Goal: Information Seeking & Learning: Learn about a topic

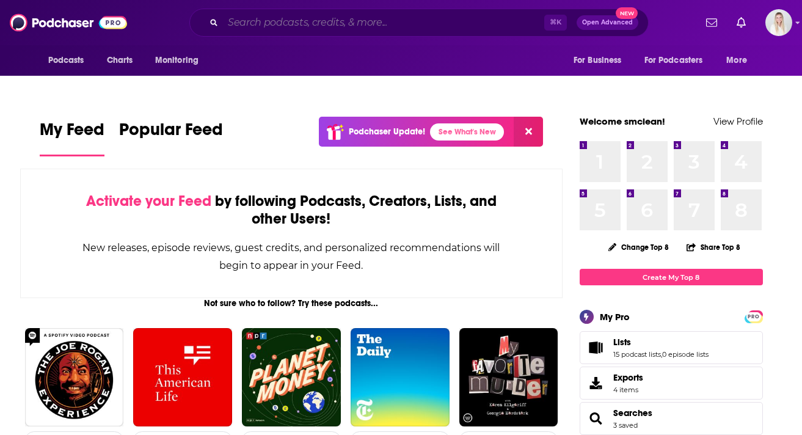
click at [291, 21] on input "Search podcasts, credits, & more..." at bounding box center [383, 23] width 321 height 20
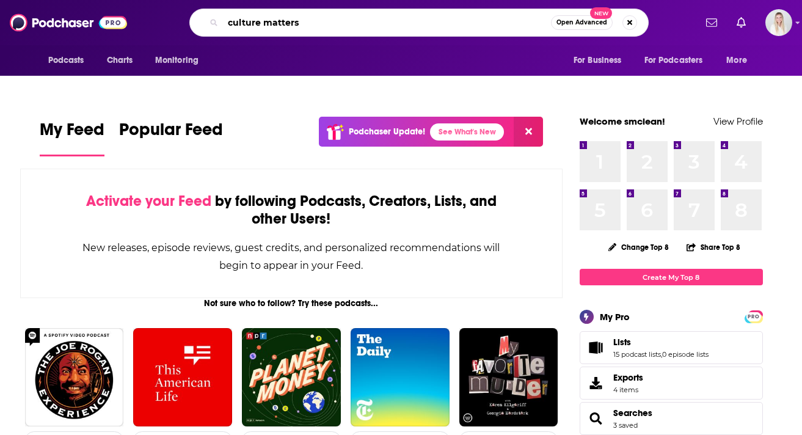
type input "culture matters"
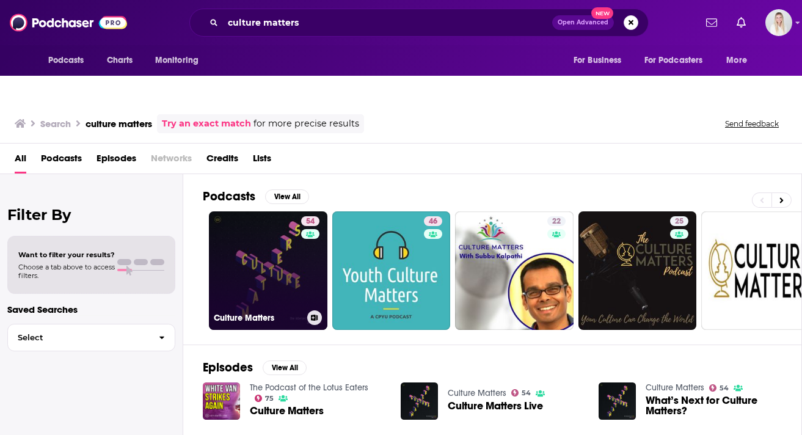
click at [265, 250] on link "54 Culture Matters" at bounding box center [268, 270] width 119 height 119
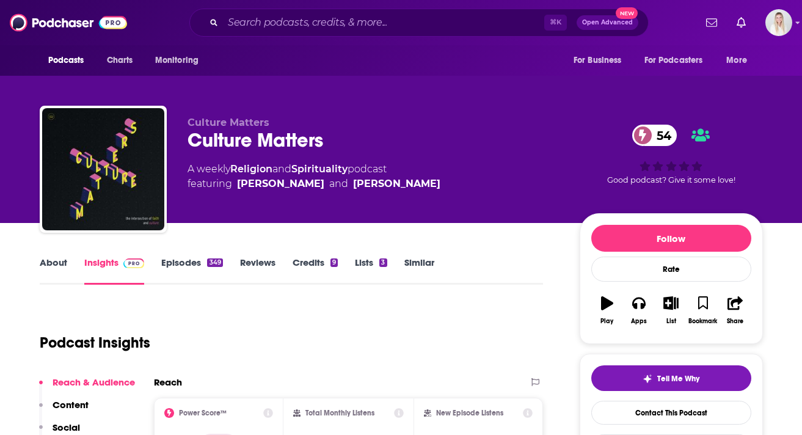
scroll to position [2, 0]
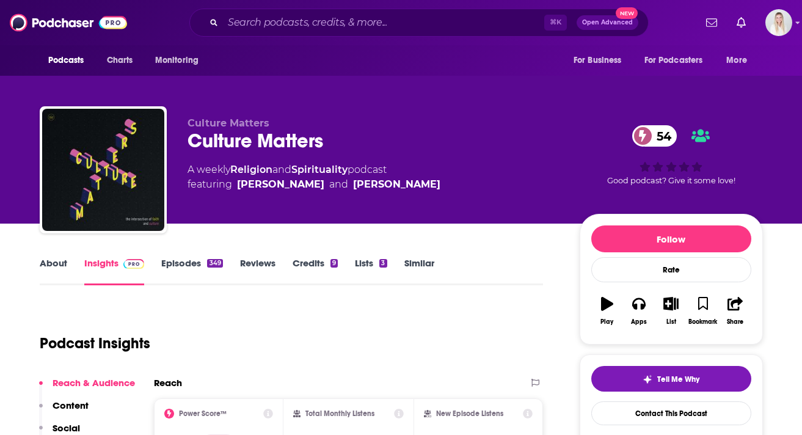
click at [186, 257] on link "Episodes 349" at bounding box center [191, 271] width 61 height 28
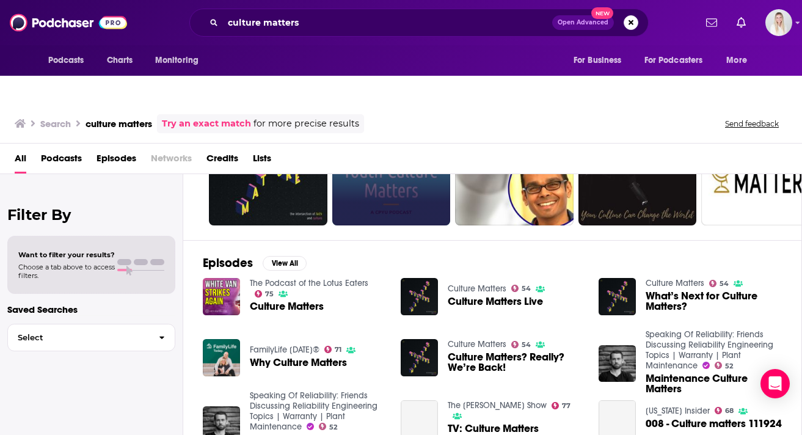
scroll to position [109, 0]
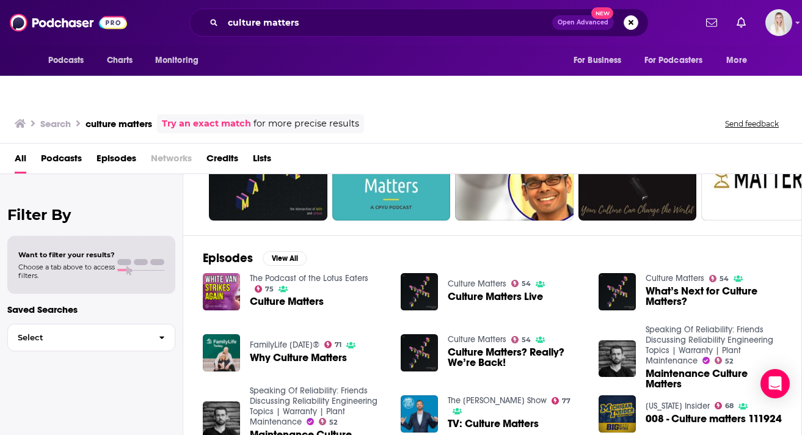
click at [117, 148] on span "Episodes" at bounding box center [117, 160] width 40 height 25
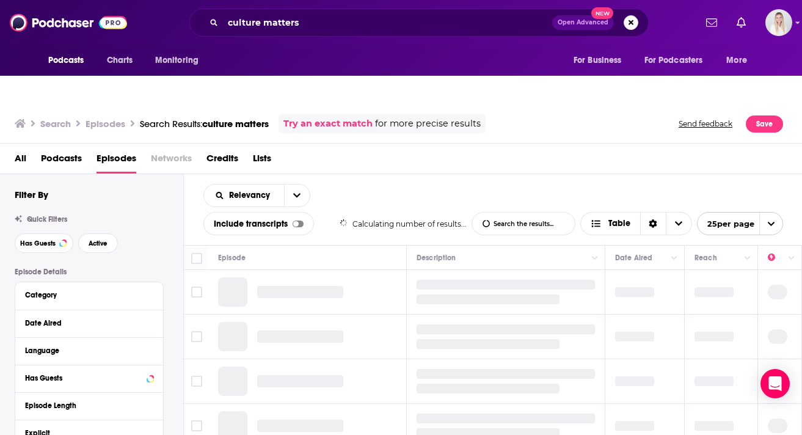
click at [57, 148] on span "Podcasts" at bounding box center [61, 160] width 41 height 25
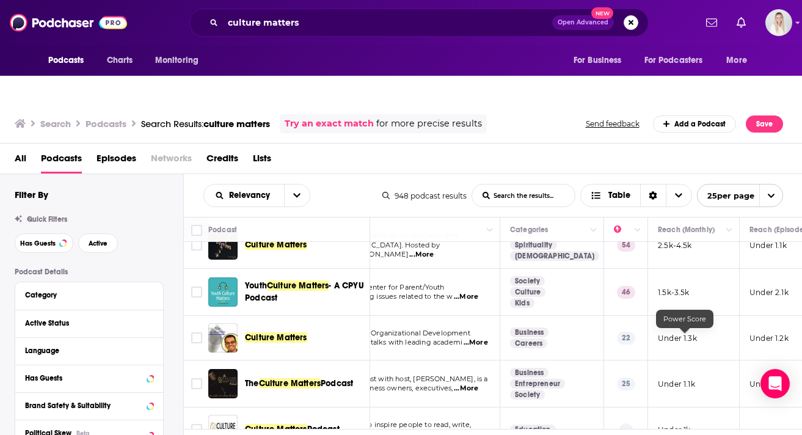
scroll to position [20, 0]
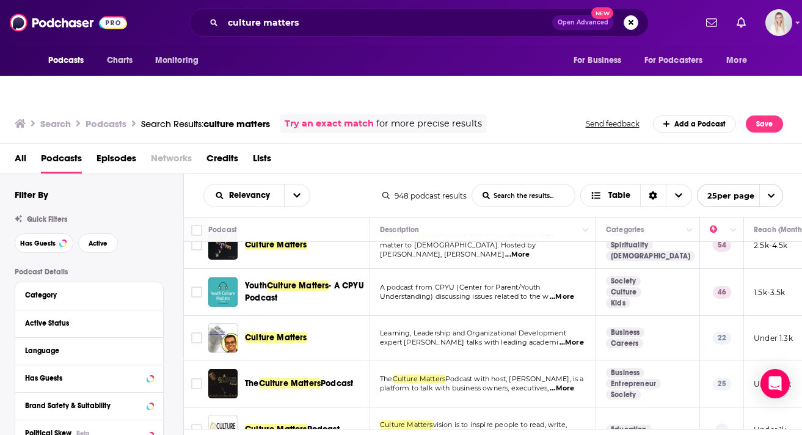
click at [577, 338] on span "...More" at bounding box center [572, 343] width 24 height 10
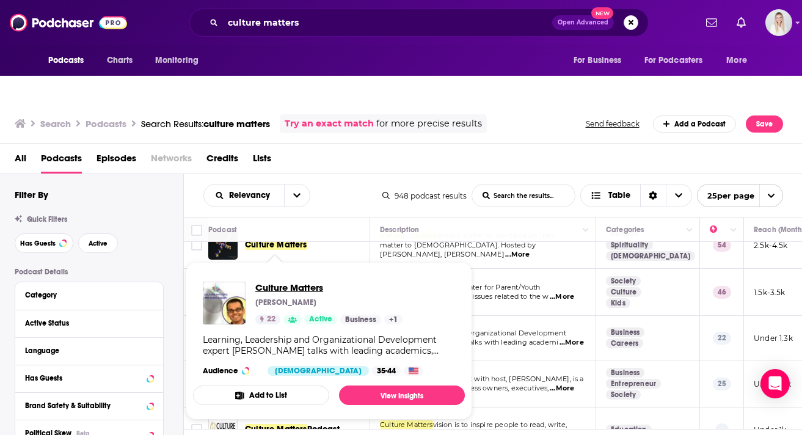
click at [288, 282] on span "Culture Matters" at bounding box center [328, 288] width 147 height 12
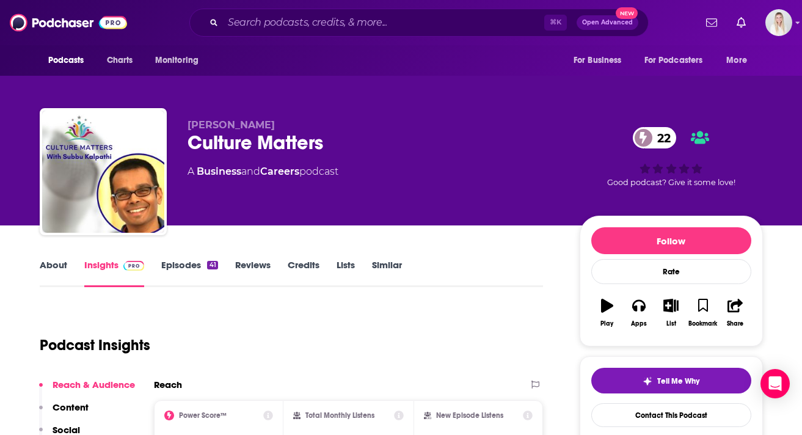
click at [184, 259] on link "Episodes 41" at bounding box center [189, 273] width 56 height 28
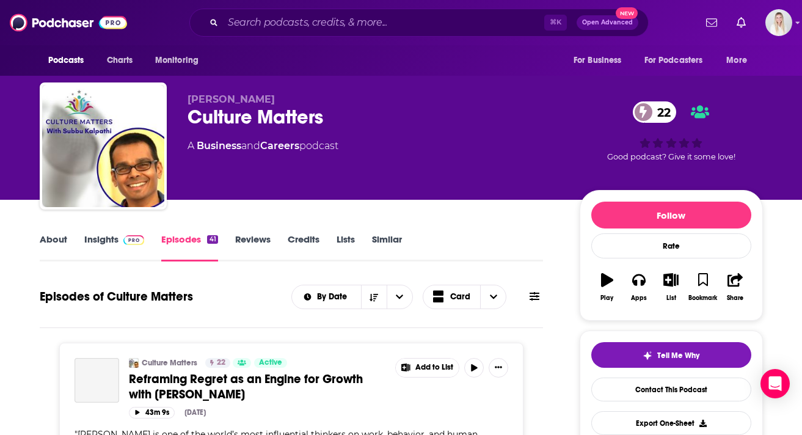
scroll to position [18, 0]
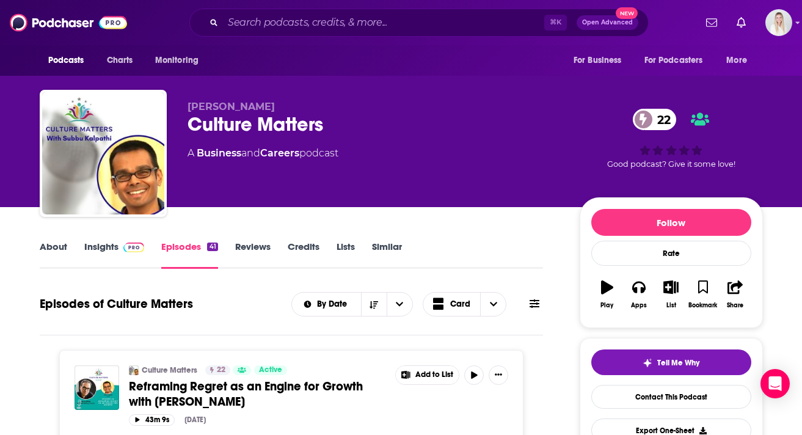
click at [103, 241] on link "Insights" at bounding box center [114, 255] width 60 height 28
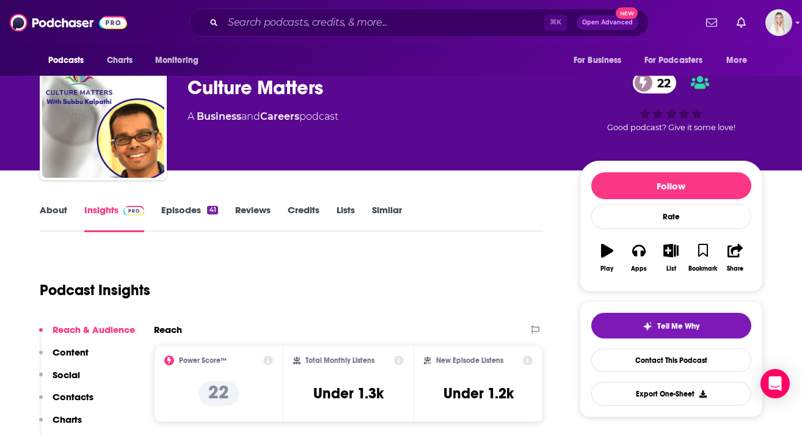
scroll to position [56, 0]
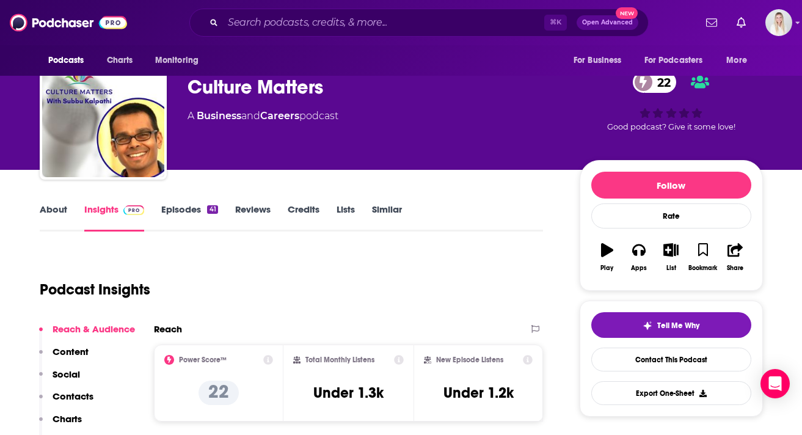
click at [54, 203] on link "About" at bounding box center [53, 217] width 27 height 28
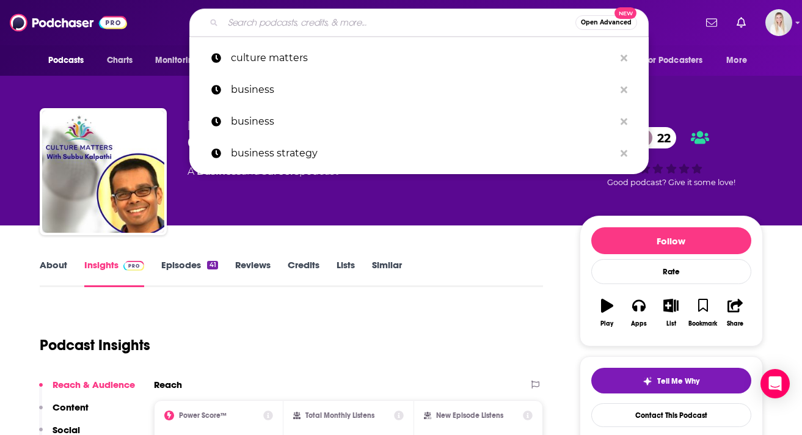
click at [279, 26] on input "Search podcasts, credits, & more..." at bounding box center [399, 23] width 352 height 20
paste input "The international business podcast"
type input "The international business podcast"
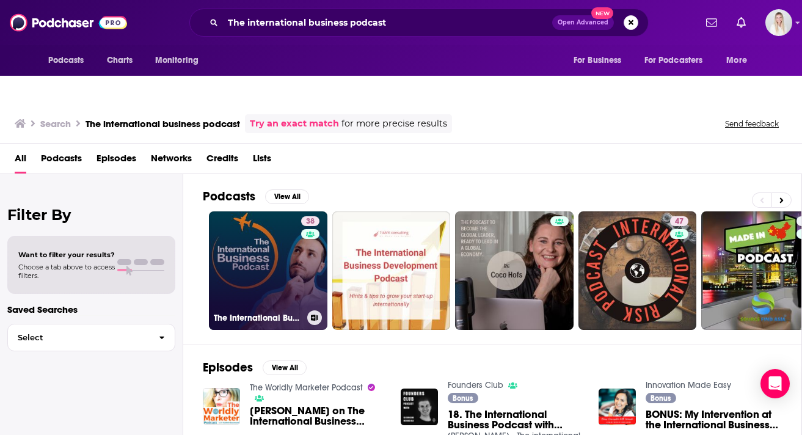
click at [263, 233] on link "38 The International Business Podcast" at bounding box center [268, 270] width 119 height 119
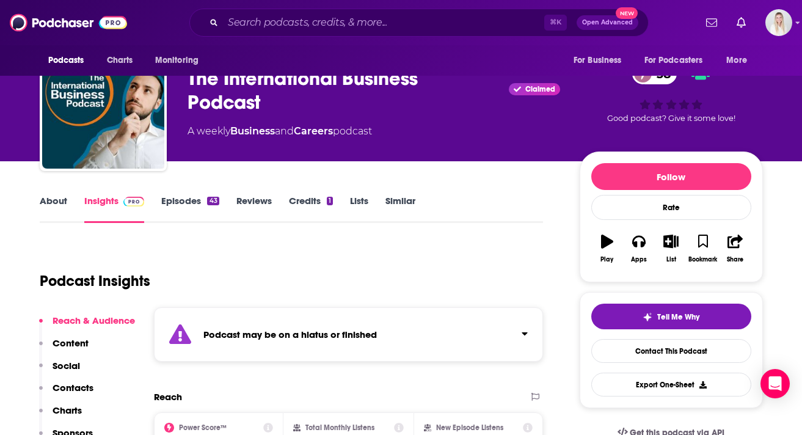
scroll to position [141, 0]
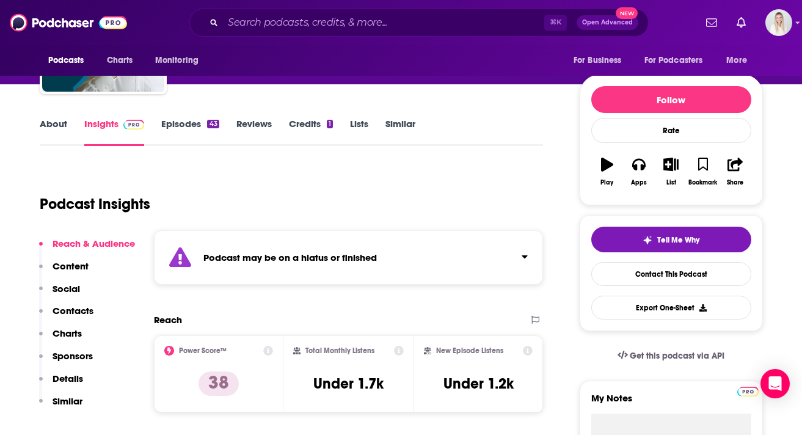
click at [173, 118] on link "Episodes 43" at bounding box center [189, 132] width 57 height 28
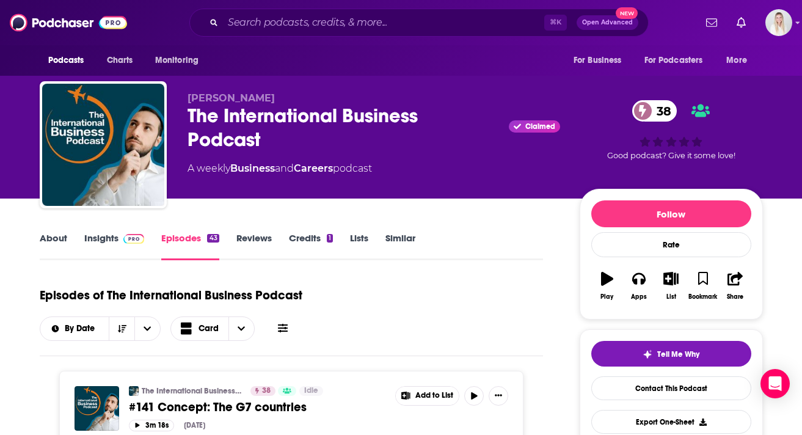
scroll to position [17, 0]
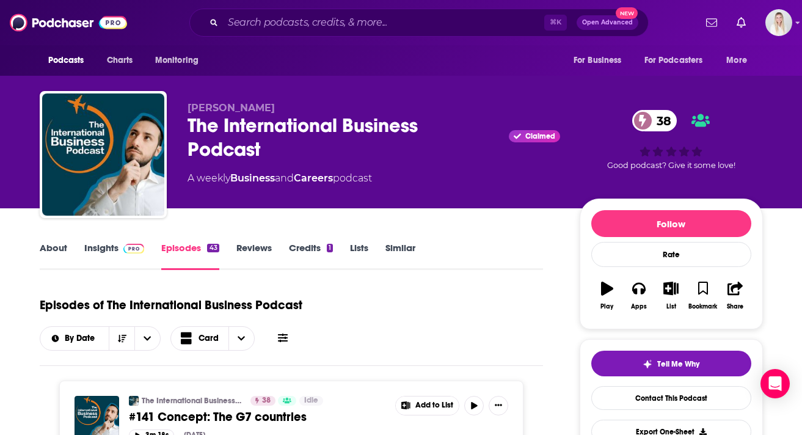
click at [103, 242] on link "Insights" at bounding box center [114, 256] width 60 height 28
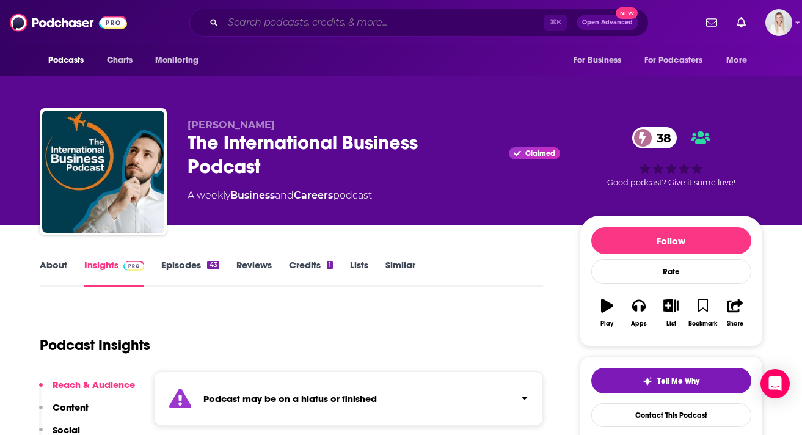
click at [268, 21] on input "Search podcasts, credits, & more..." at bounding box center [383, 23] width 321 height 20
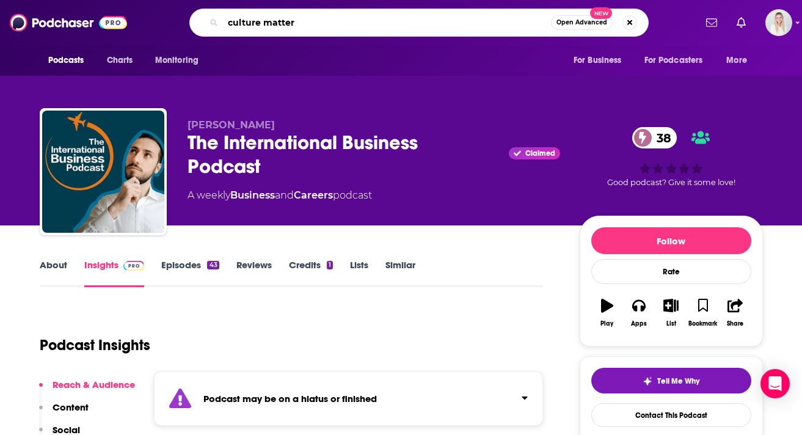
type input "culture matters"
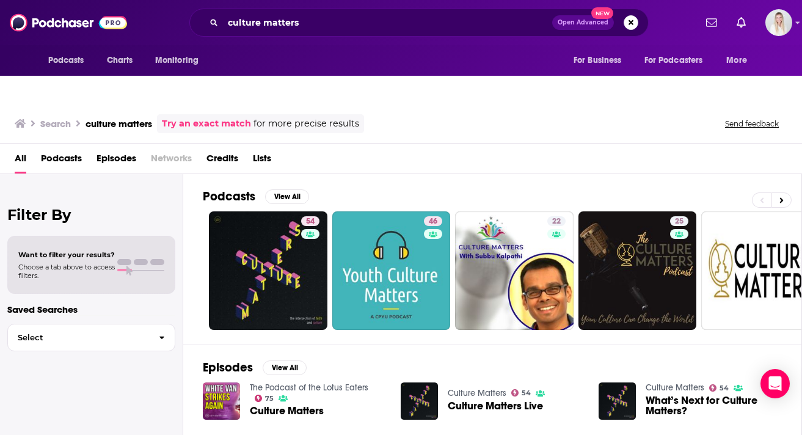
click at [67, 148] on span "Podcasts" at bounding box center [61, 160] width 41 height 25
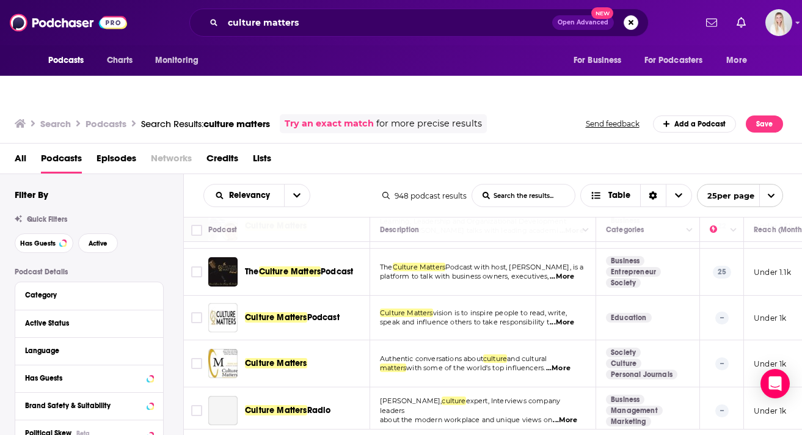
scroll to position [152, 0]
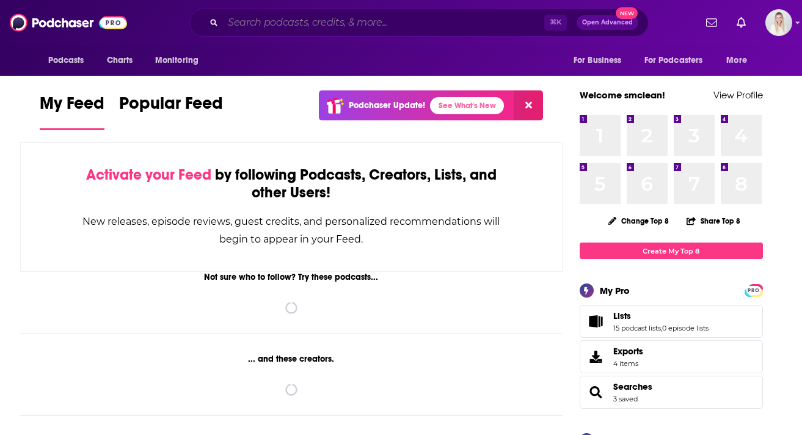
click at [273, 29] on input "Search podcasts, credits, & more..." at bounding box center [383, 23] width 321 height 20
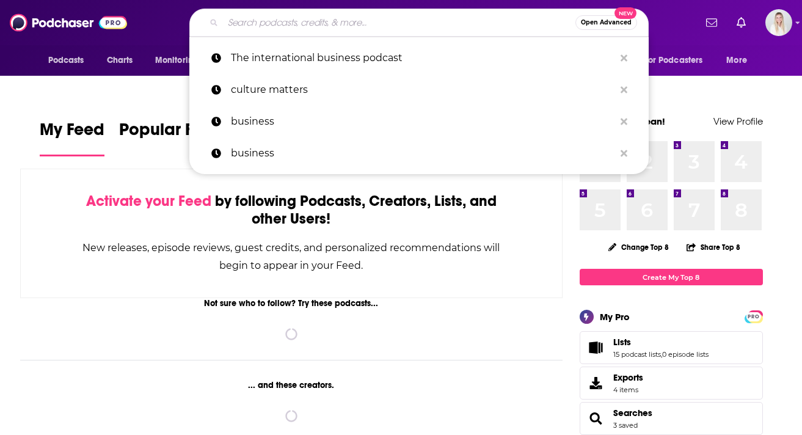
paste input "The Culture Matters Podcast on International Business & Management Podcast"
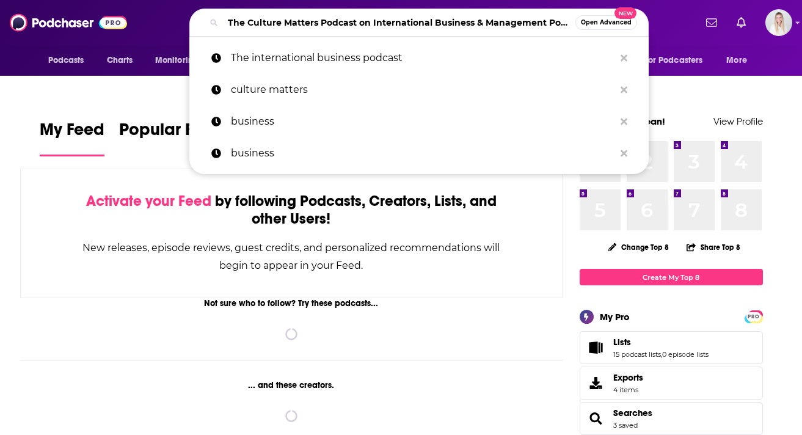
scroll to position [0, 37]
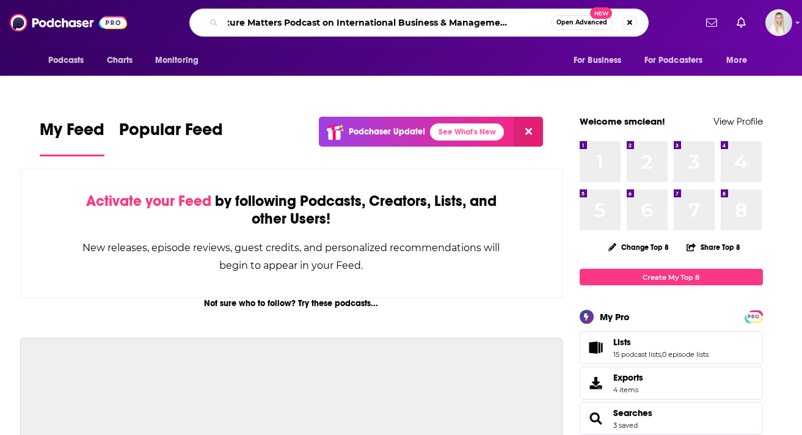
type input "The Culture Matters Podcast on International Business & Management Podcast"
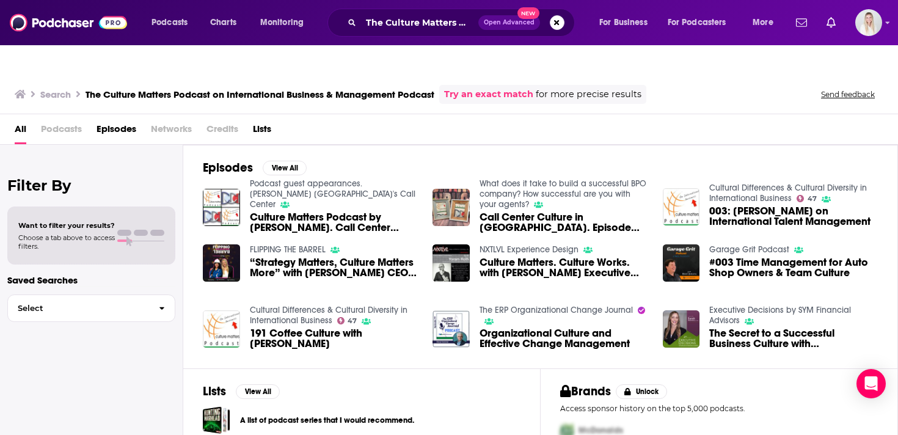
click at [71, 119] on span "Podcasts" at bounding box center [61, 131] width 41 height 25
click at [274, 328] on span "191 Coffee Culture with [PERSON_NAME]" at bounding box center [334, 338] width 169 height 21
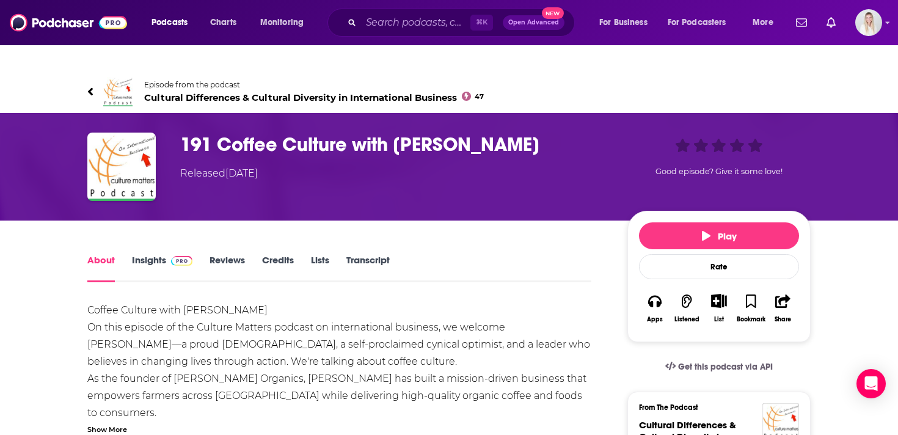
click at [236, 92] on span "Cultural Differences & Cultural Diversity in International Business 47" at bounding box center [314, 98] width 340 height 12
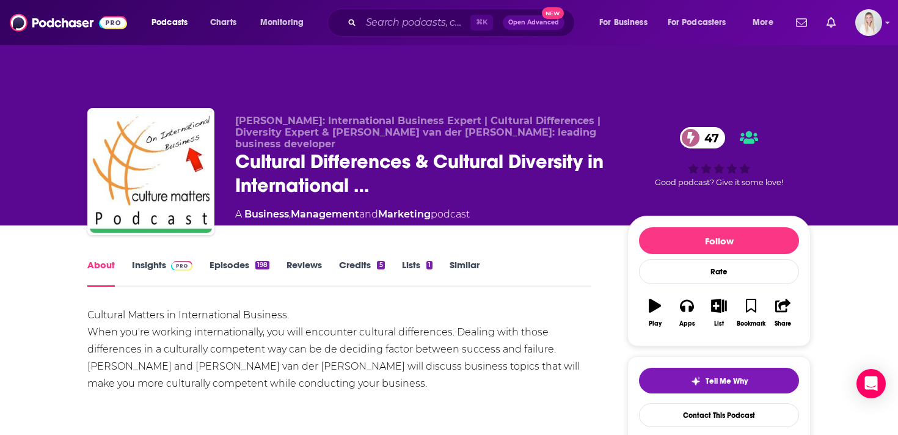
click at [155, 259] on link "Insights" at bounding box center [162, 273] width 60 height 28
